Goal: Information Seeking & Learning: Learn about a topic

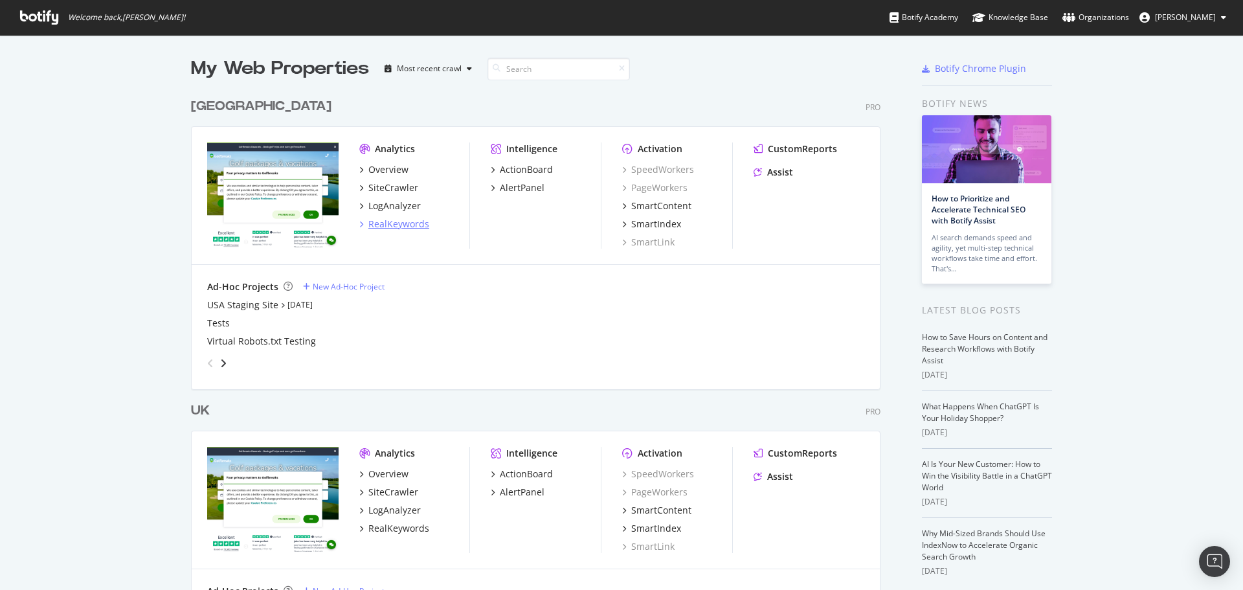
click at [395, 223] on div "RealKeywords" at bounding box center [398, 223] width 61 height 13
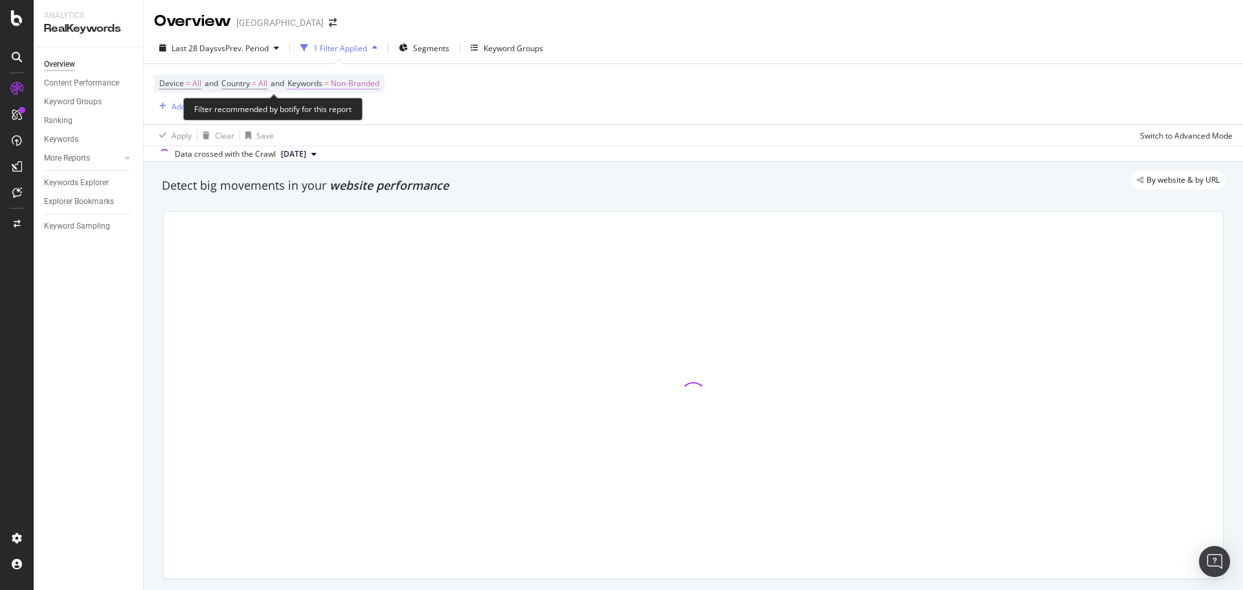
click at [351, 83] on span "Non-Branded" at bounding box center [355, 83] width 49 height 18
click at [356, 111] on span "Non-Branded" at bounding box center [333, 113] width 54 height 11
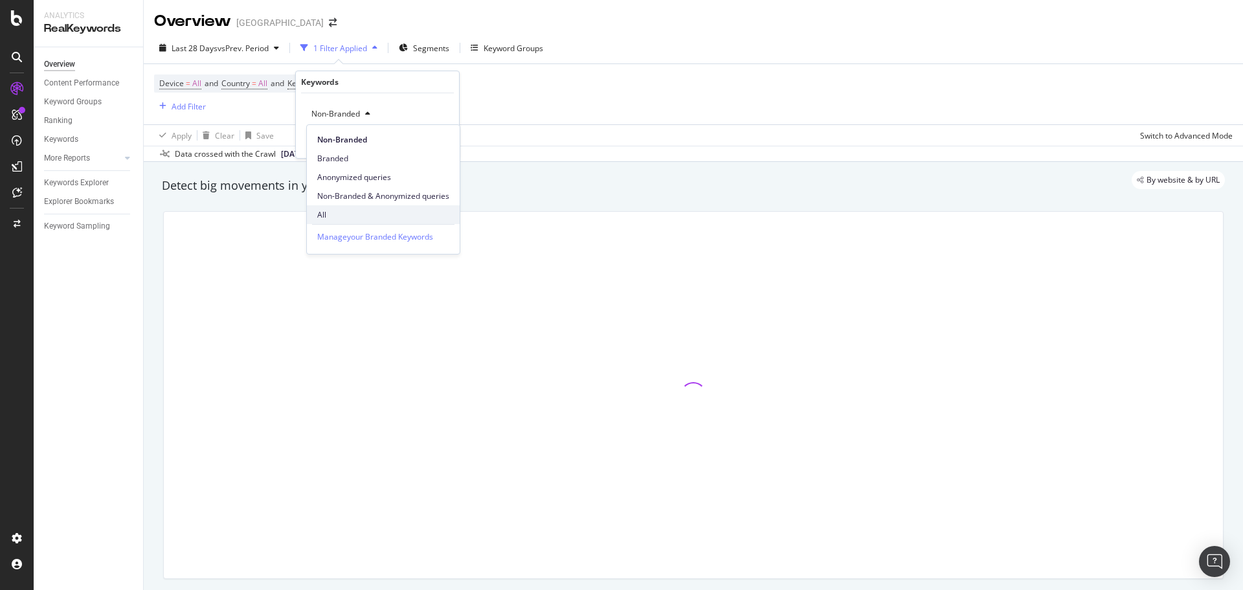
click at [337, 214] on span "All" at bounding box center [383, 215] width 132 height 12
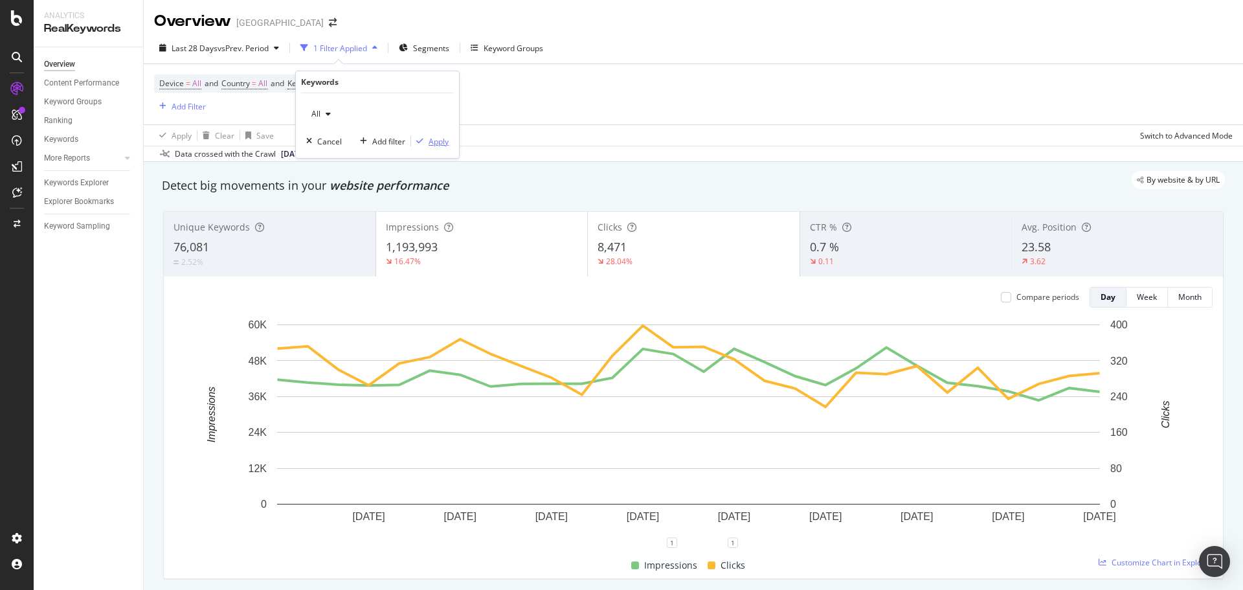
click at [431, 147] on div "Apply" at bounding box center [430, 141] width 38 height 12
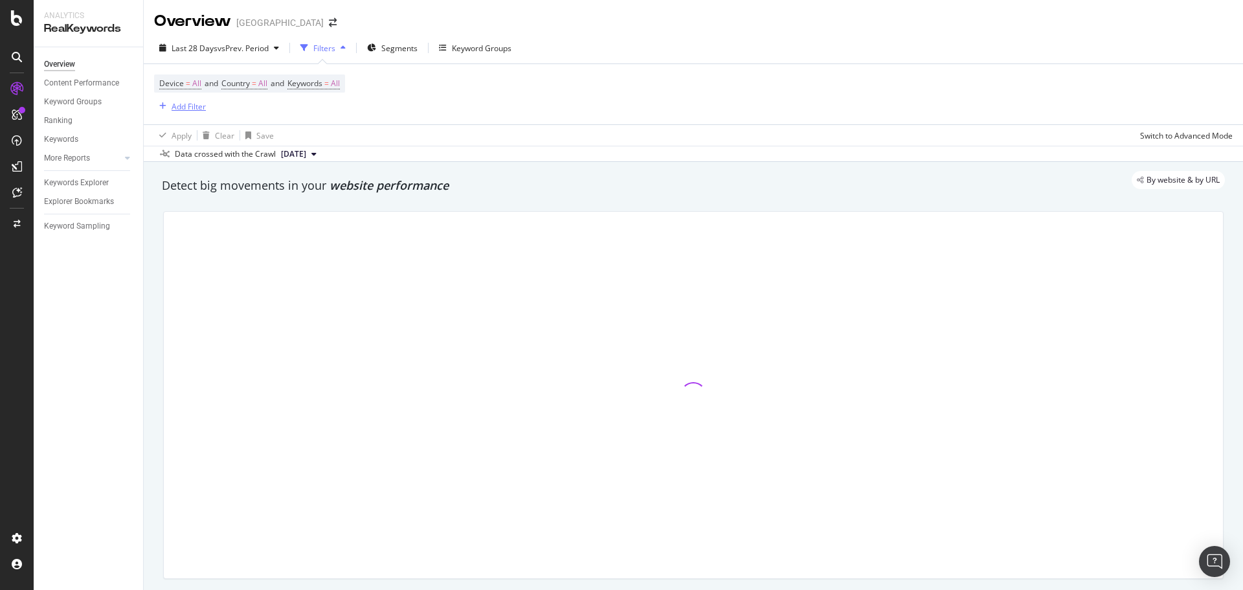
click at [187, 102] on div "Add Filter" at bounding box center [189, 106] width 34 height 11
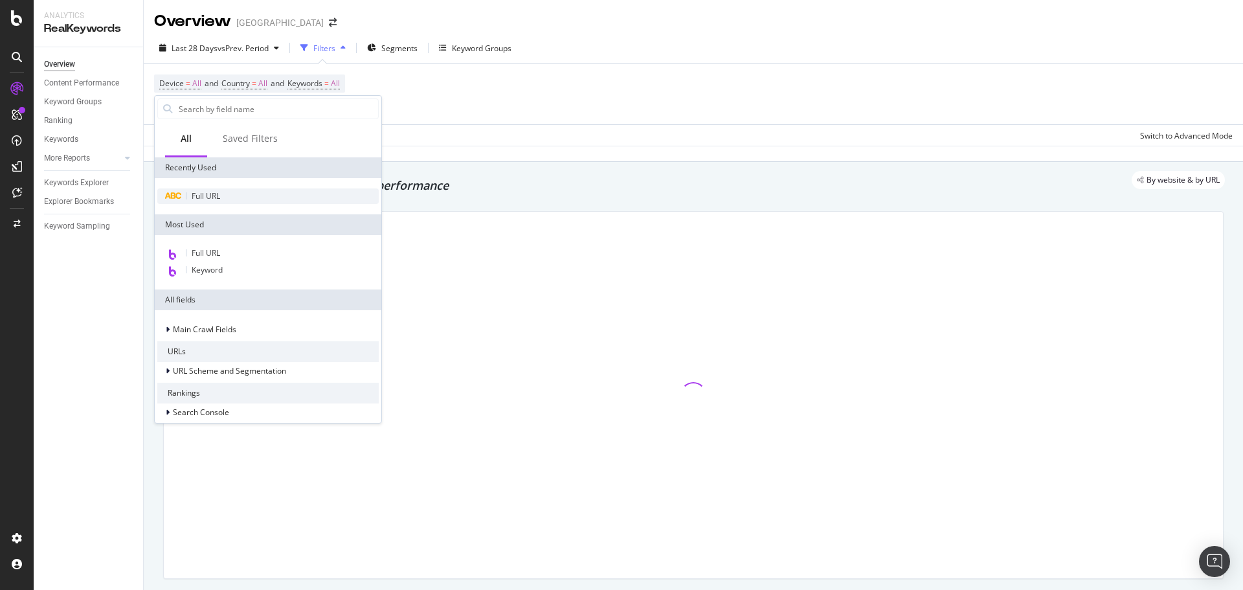
click at [215, 200] on span "Full URL" at bounding box center [206, 195] width 28 height 11
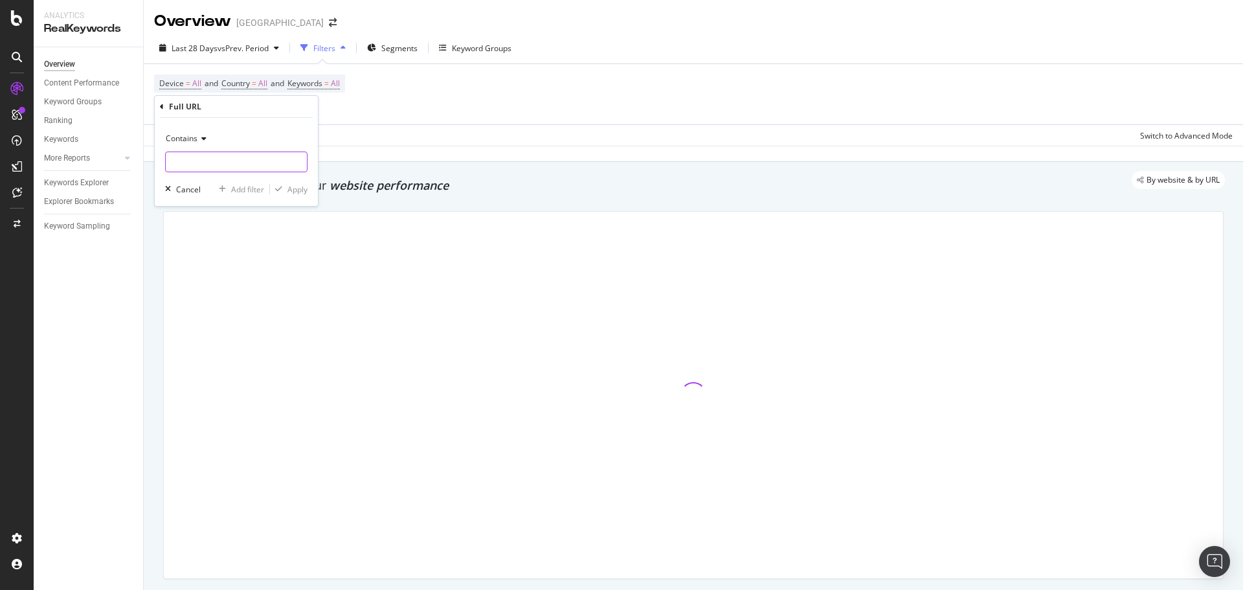
click at [221, 166] on input "text" at bounding box center [236, 161] width 141 height 21
click at [205, 142] on icon at bounding box center [201, 139] width 9 height 8
click at [199, 166] on span "Equal to" at bounding box center [186, 165] width 29 height 11
click at [207, 159] on input "text" at bounding box center [236, 161] width 141 height 21
paste input "[URL][DOMAIN_NAME][US_STATE]"
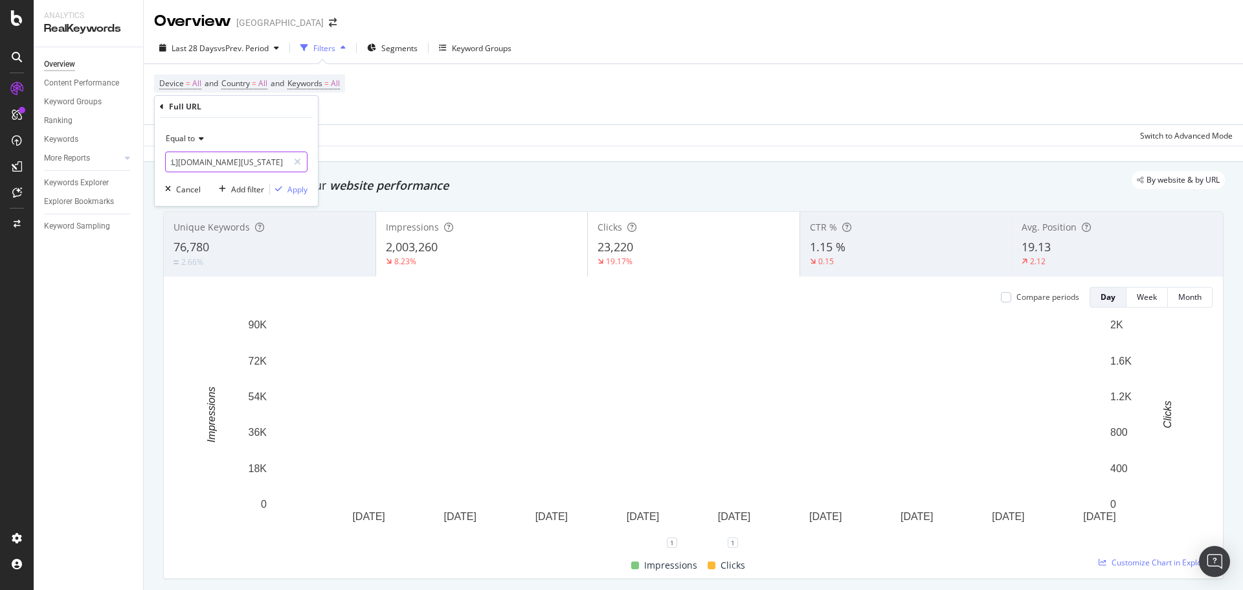
scroll to position [0, 129]
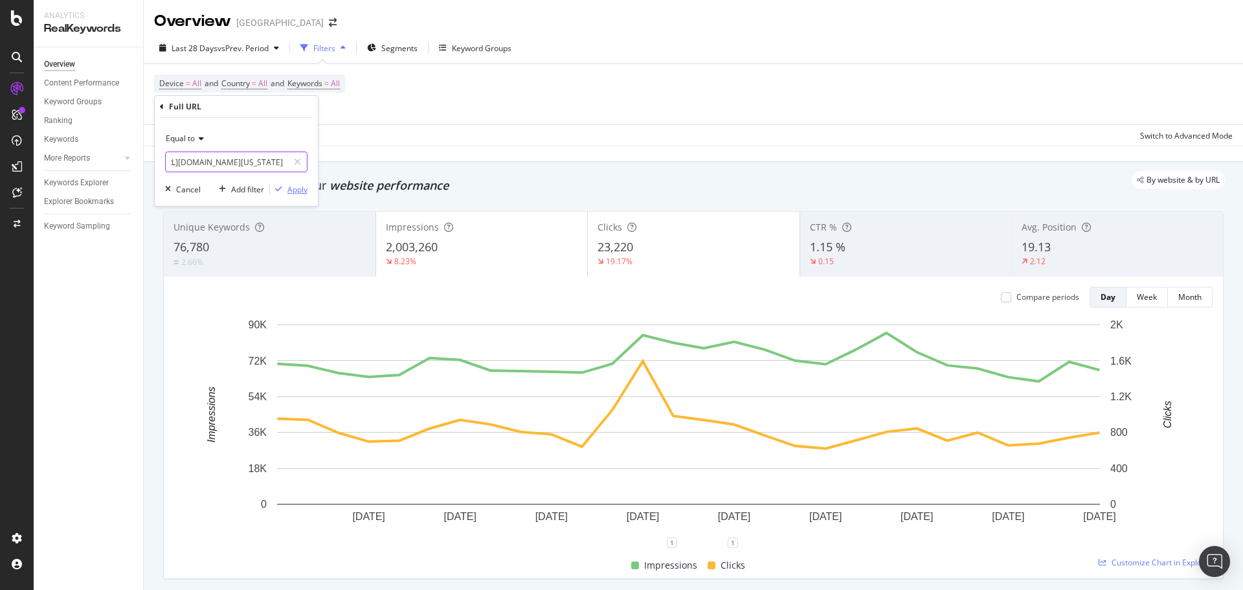
type input "[URL][DOMAIN_NAME][US_STATE]"
click at [287, 190] on div "Apply" at bounding box center [297, 189] width 20 height 11
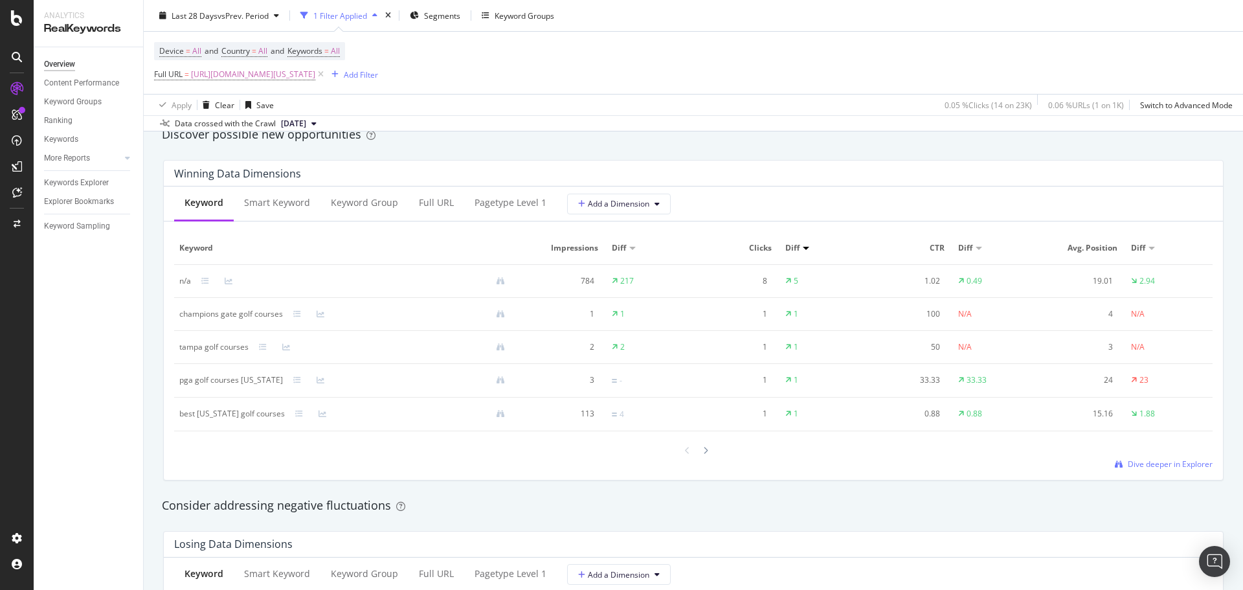
scroll to position [1165, 0]
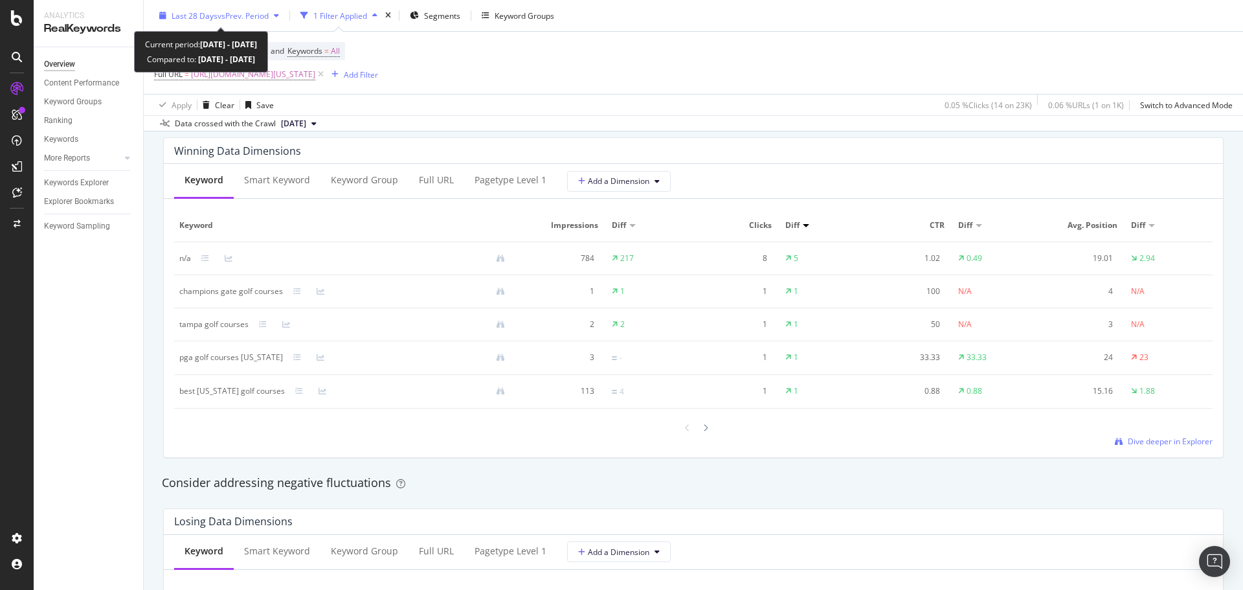
click at [239, 13] on span "vs Prev. Period" at bounding box center [242, 15] width 51 height 11
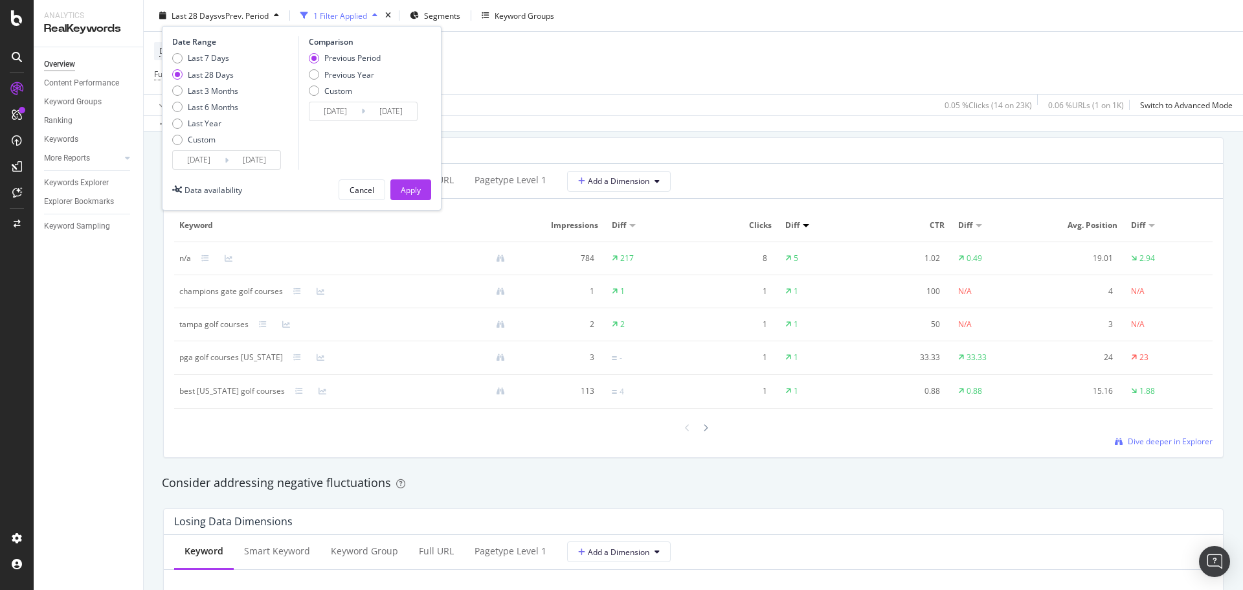
click at [239, 13] on span "vs Prev. Period" at bounding box center [242, 15] width 51 height 11
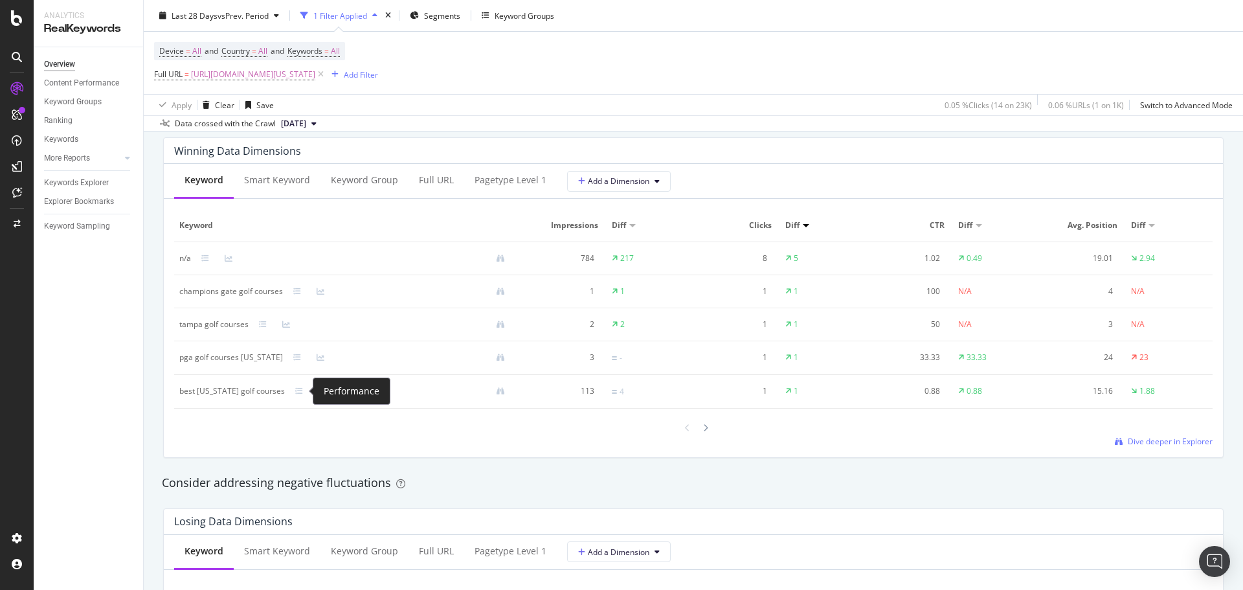
click at [318, 389] on icon at bounding box center [322, 391] width 8 height 8
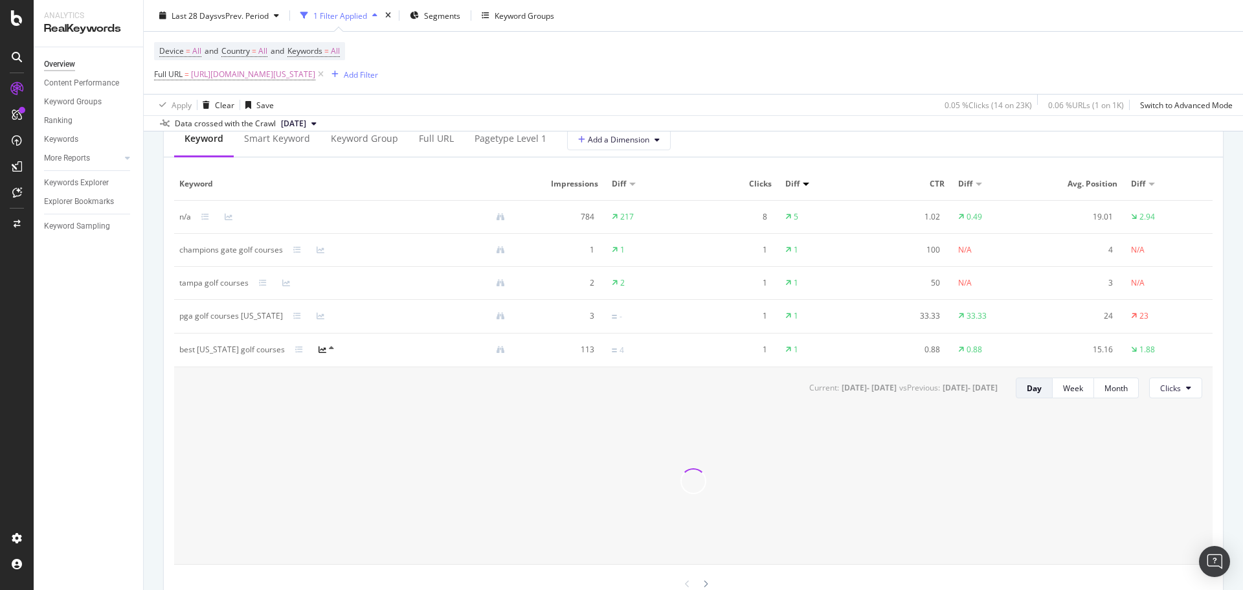
scroll to position [1230, 0]
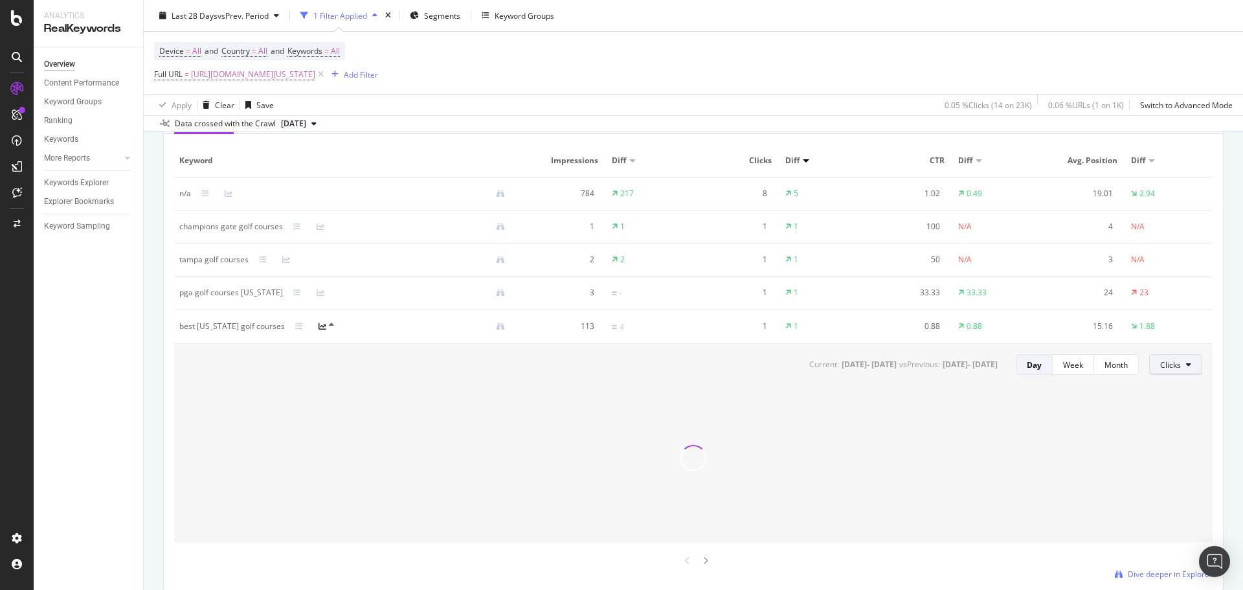
click at [1162, 359] on span "Clicks" at bounding box center [1170, 364] width 21 height 11
click at [1174, 435] on span "Average Position" at bounding box center [1181, 438] width 61 height 12
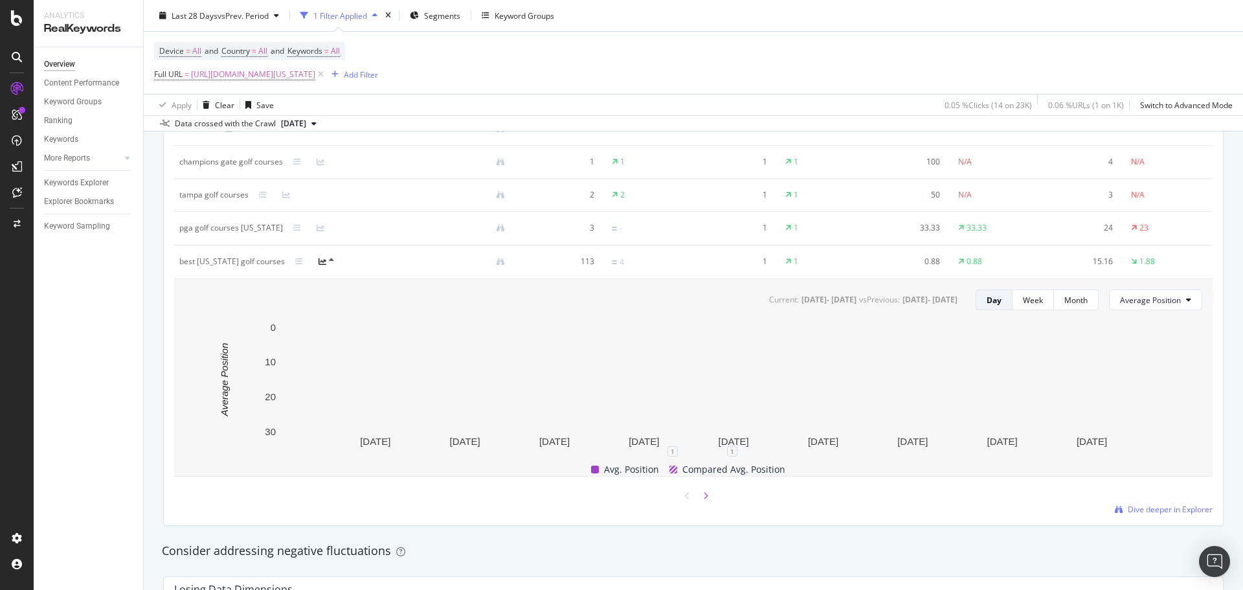
click at [703, 493] on icon at bounding box center [705, 496] width 5 height 8
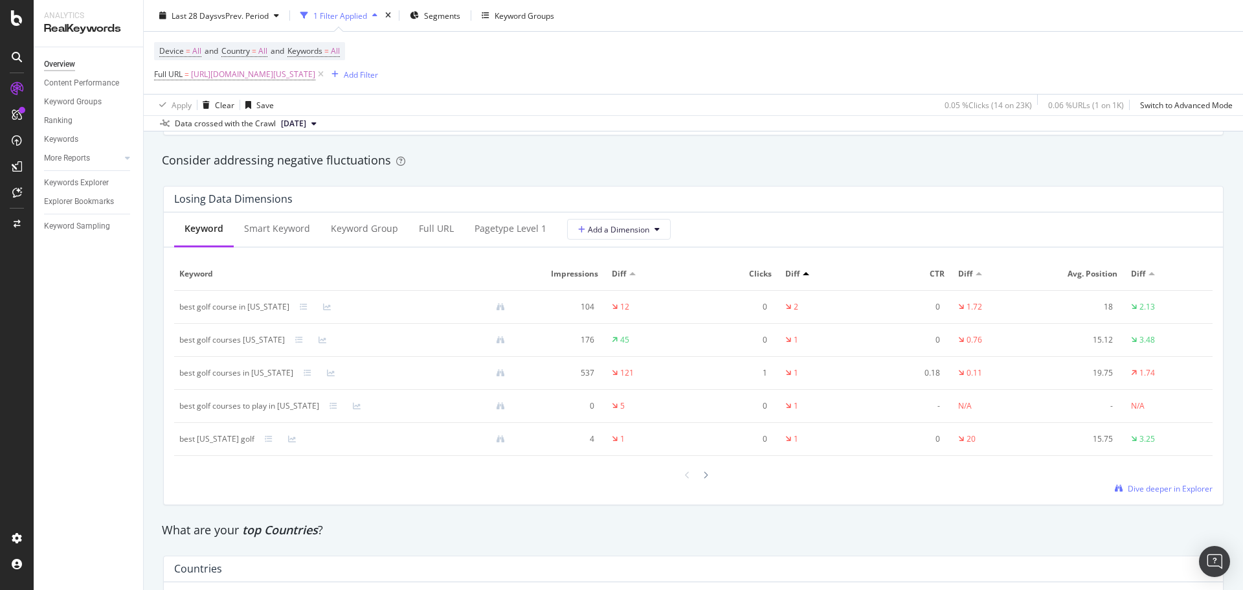
scroll to position [1553, 0]
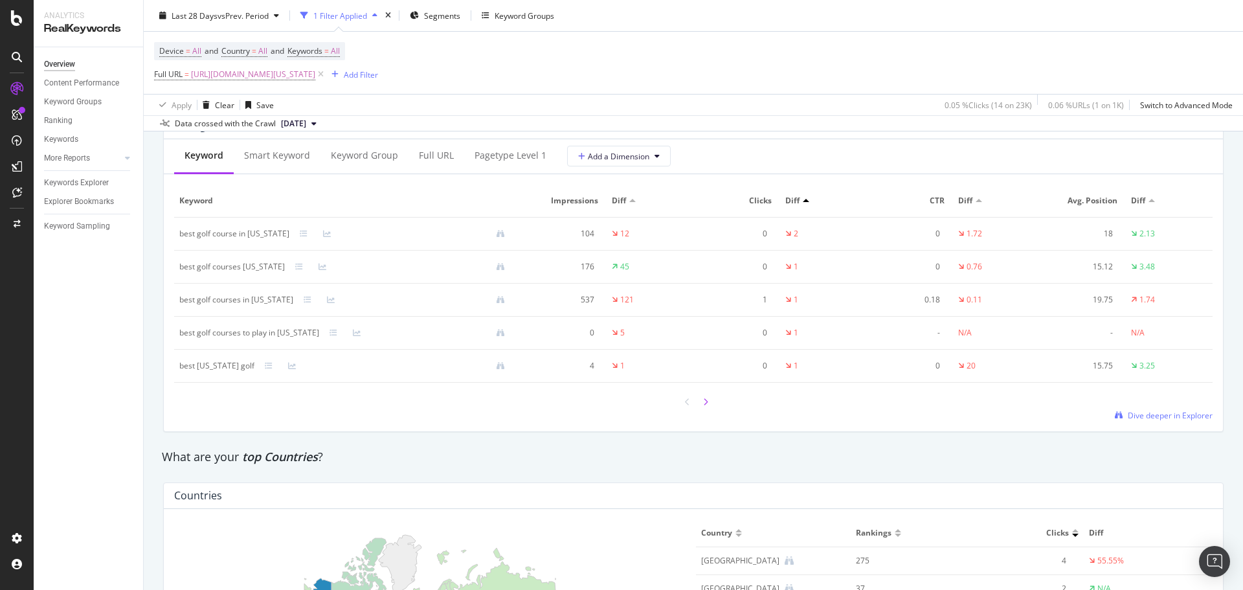
click at [703, 402] on icon at bounding box center [705, 402] width 5 height 8
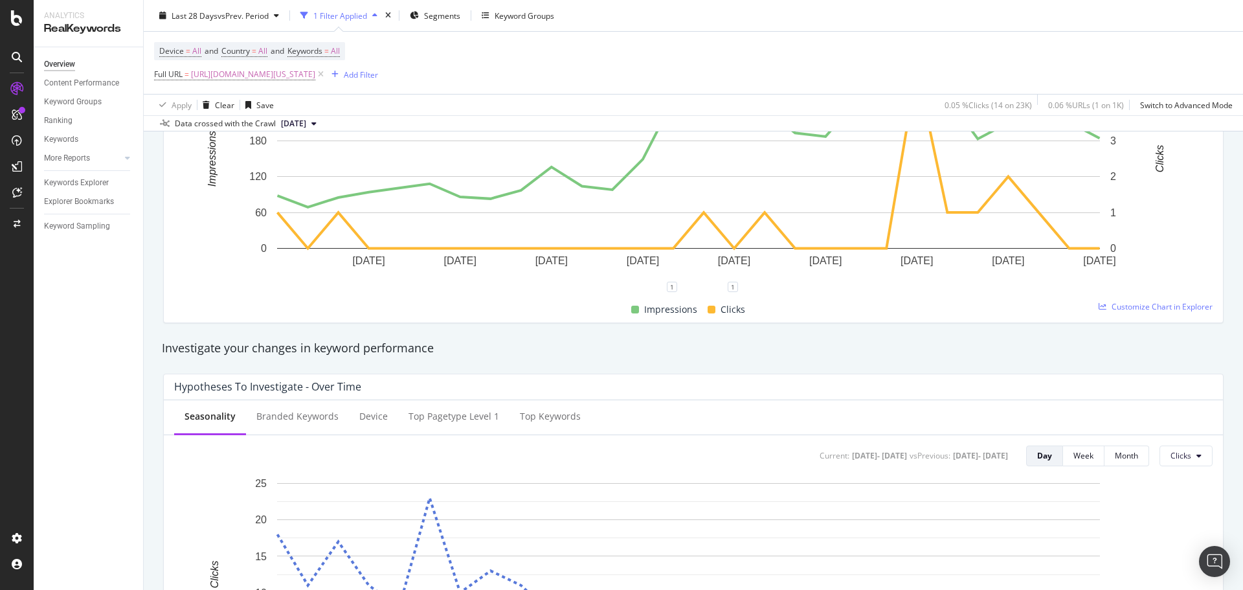
scroll to position [129, 0]
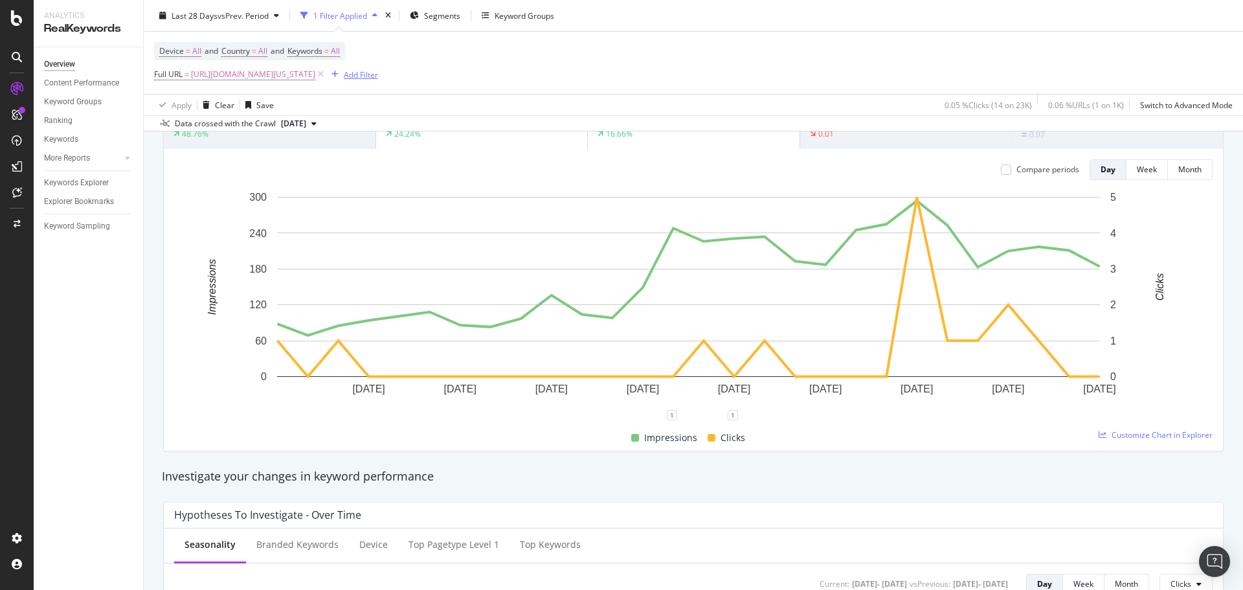
click at [378, 77] on div "Add Filter" at bounding box center [361, 74] width 34 height 11
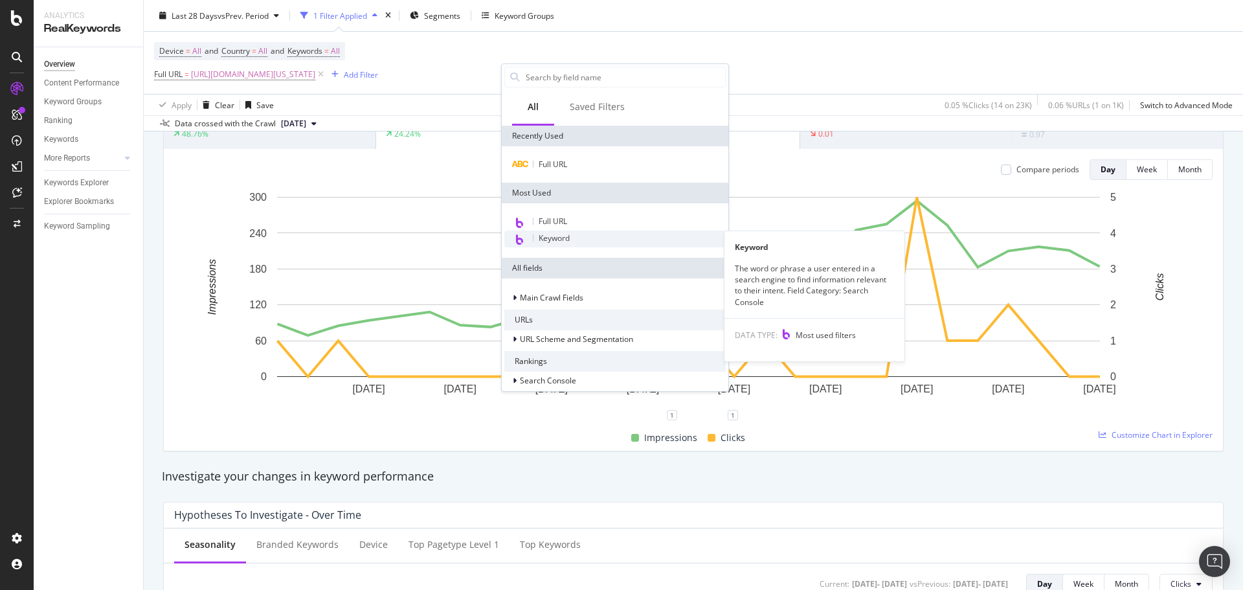
click at [576, 236] on div "Keyword" at bounding box center [614, 238] width 221 height 17
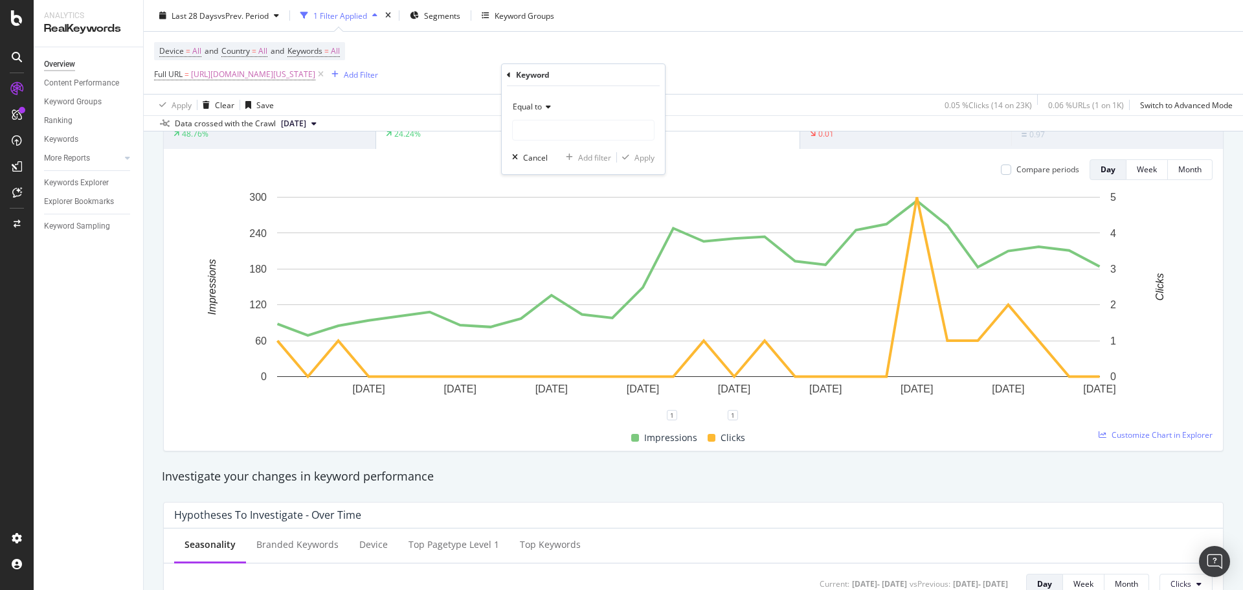
click at [524, 112] on div "Equal to" at bounding box center [583, 106] width 142 height 21
click at [579, 104] on div "Equal to" at bounding box center [583, 106] width 142 height 21
click at [561, 101] on div "Equal to" at bounding box center [583, 106] width 142 height 21
click at [550, 225] on div "Doesn't end with" at bounding box center [584, 217] width 139 height 17
click at [531, 102] on span "Doesn't end with" at bounding box center [543, 106] width 60 height 11
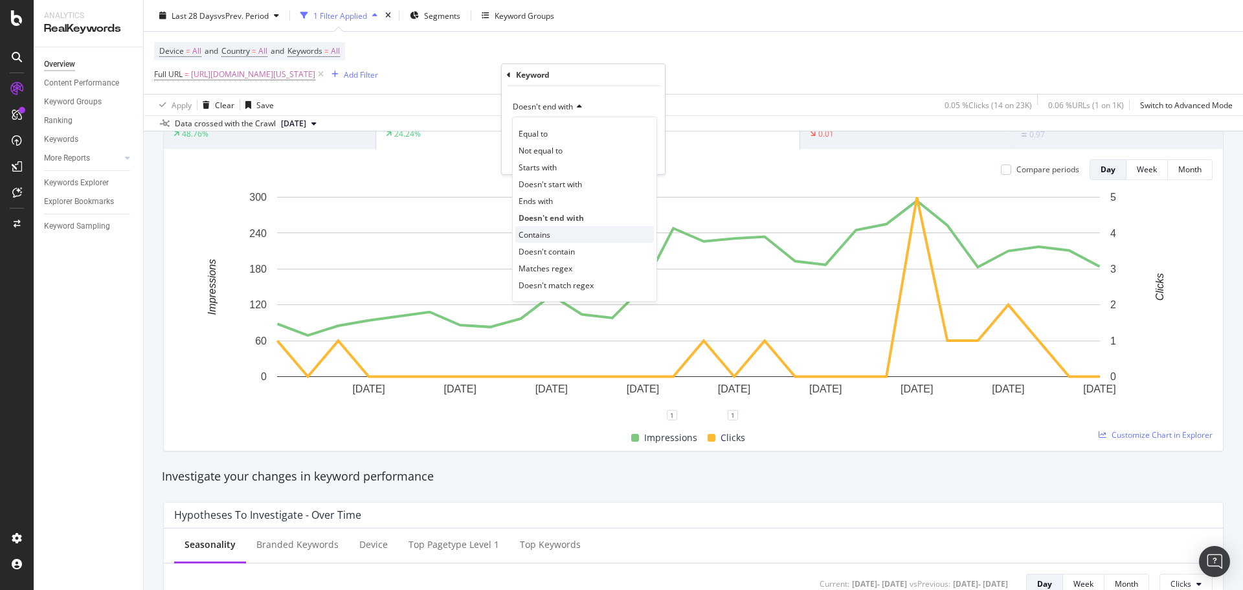
click at [540, 236] on span "Contains" at bounding box center [534, 234] width 32 height 11
click at [543, 129] on input "text" at bounding box center [583, 130] width 141 height 21
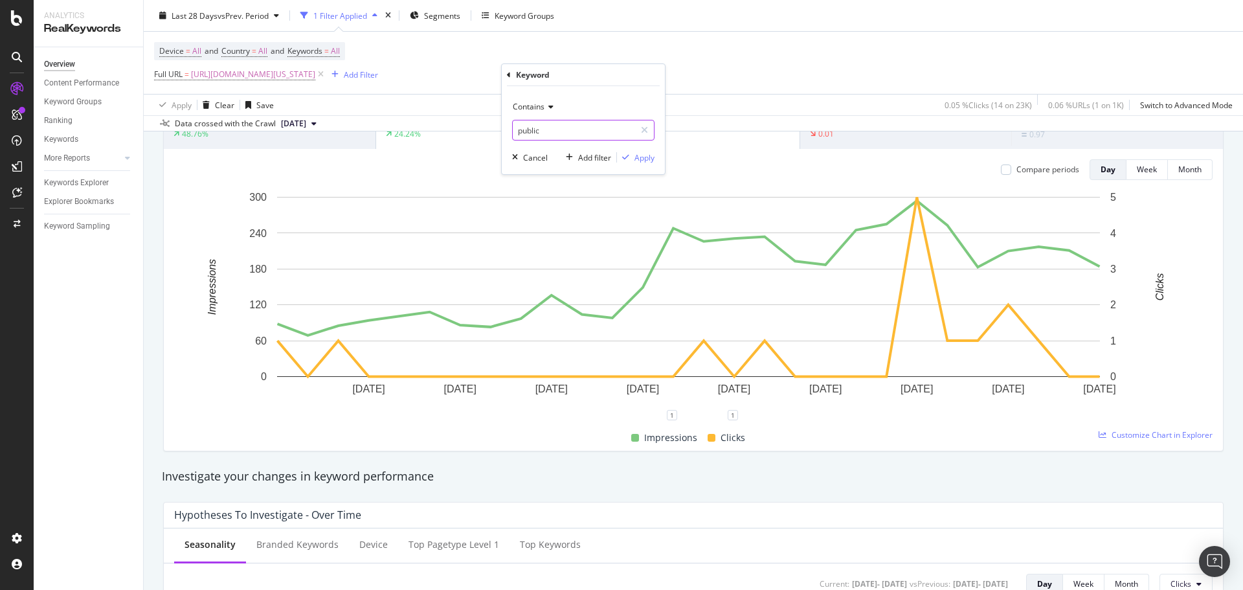
type input "public"
click at [637, 155] on div "Apply" at bounding box center [644, 157] width 20 height 11
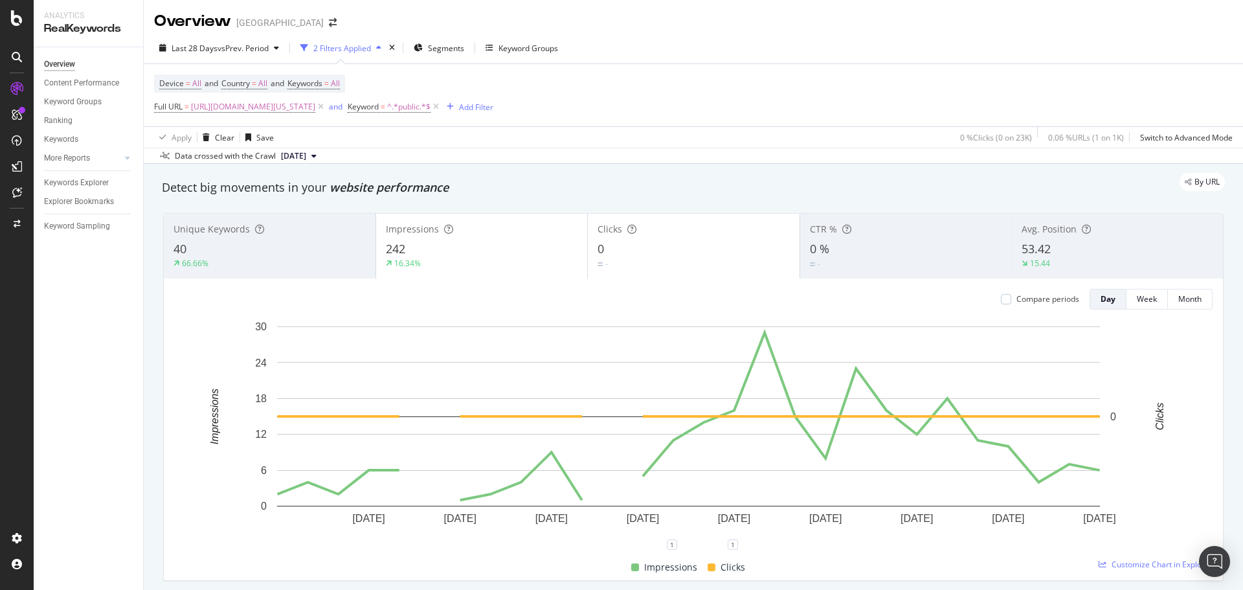
click at [1049, 261] on div "15.44" at bounding box center [1117, 264] width 192 height 12
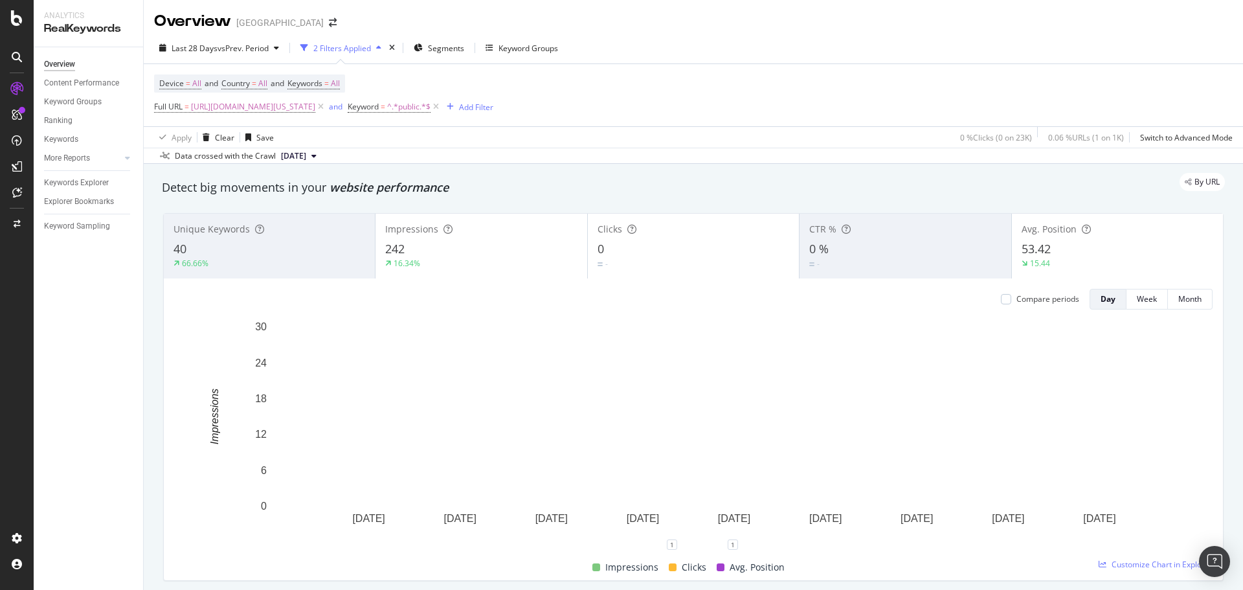
click at [1049, 261] on div "15.44" at bounding box center [1117, 264] width 192 height 12
